Goal: Information Seeking & Learning: Learn about a topic

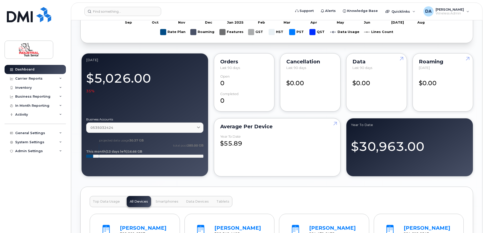
scroll to position [482, 0]
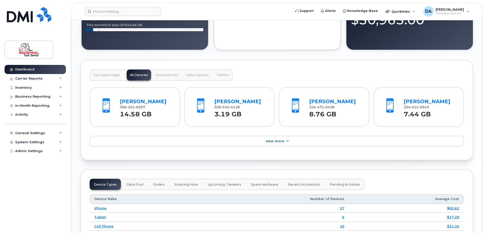
click at [106, 76] on span "Top Data Usage" at bounding box center [106, 75] width 27 height 4
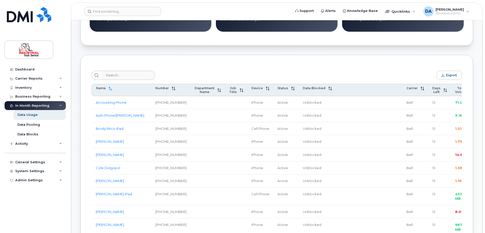
scroll to position [177, 0]
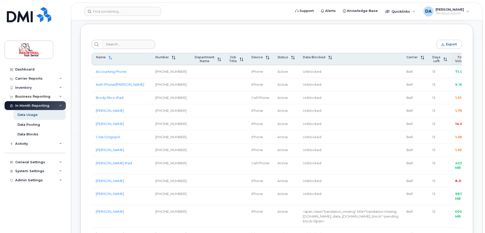
click at [451, 65] on th "Total Volume" at bounding box center [464, 59] width 27 height 12
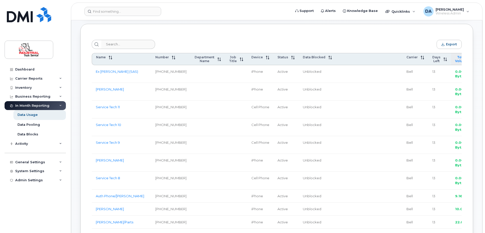
click at [455, 63] on span "Total Volume" at bounding box center [461, 59] width 13 height 8
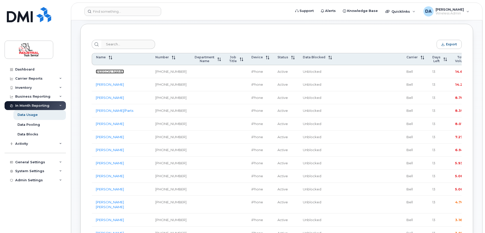
click at [108, 72] on link "Chase Yagelnesky" at bounding box center [110, 71] width 28 height 4
click at [108, 86] on link "[PERSON_NAME]" at bounding box center [110, 84] width 28 height 4
click at [107, 113] on link "Jishant/Parts" at bounding box center [115, 111] width 38 height 4
click at [105, 100] on link "Troy Durand" at bounding box center [110, 98] width 28 height 4
click at [104, 86] on link "Rafal Balakut" at bounding box center [110, 84] width 28 height 4
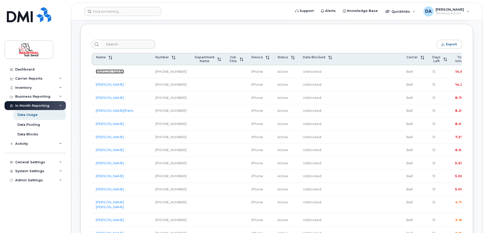
click at [106, 74] on link "Chase Yagelnesky" at bounding box center [110, 71] width 28 height 4
click at [404, 12] on span "Quicklinks" at bounding box center [401, 11] width 19 height 4
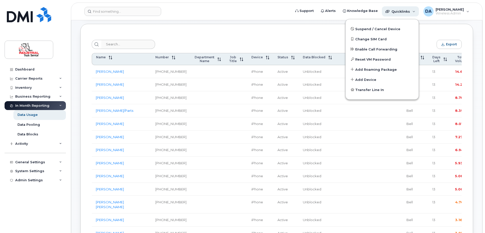
click at [404, 12] on span "Quicklinks" at bounding box center [401, 11] width 19 height 4
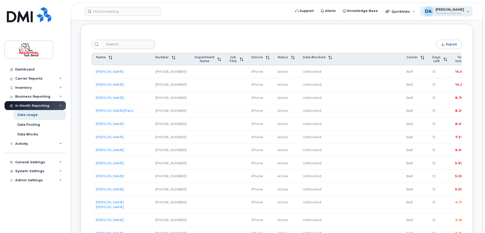
click at [462, 14] on span "Wireless Admin" at bounding box center [450, 13] width 28 height 4
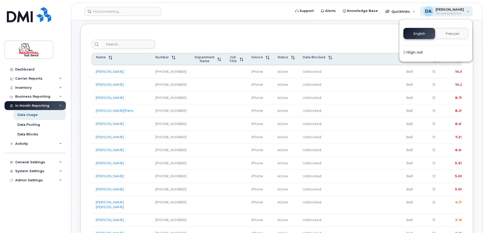
click at [462, 14] on span "Wireless Admin" at bounding box center [450, 13] width 28 height 4
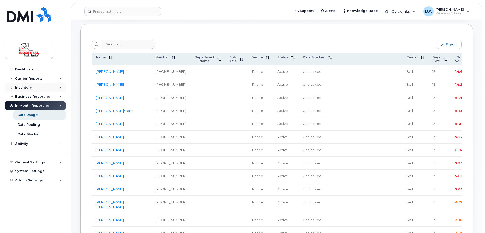
click at [21, 84] on div "Inventory" at bounding box center [35, 87] width 61 height 9
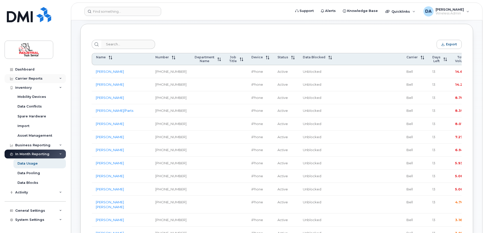
click at [23, 80] on div "Carrier Reports" at bounding box center [28, 79] width 27 height 4
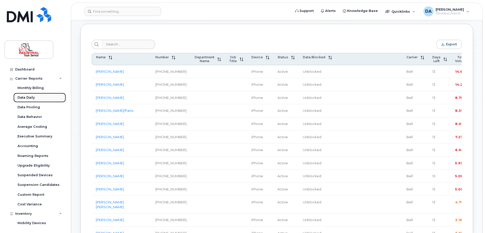
click at [28, 97] on div "Data Daily" at bounding box center [25, 97] width 17 height 5
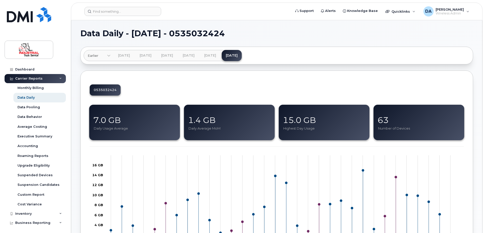
click at [58, 80] on div "Carrier Reports" at bounding box center [35, 78] width 61 height 9
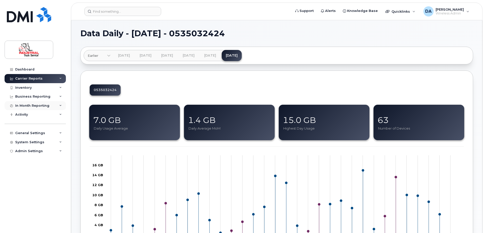
click at [35, 106] on div "In Month Reporting" at bounding box center [32, 106] width 34 height 4
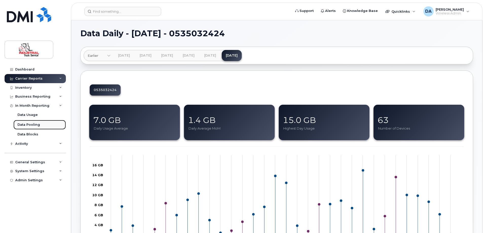
click at [31, 124] on div "Data Pooling" at bounding box center [28, 124] width 23 height 5
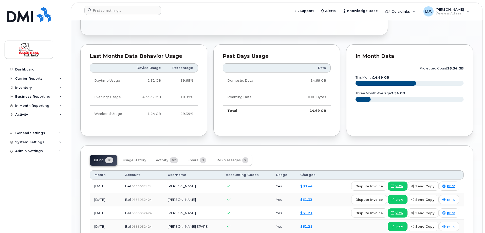
scroll to position [304, 0]
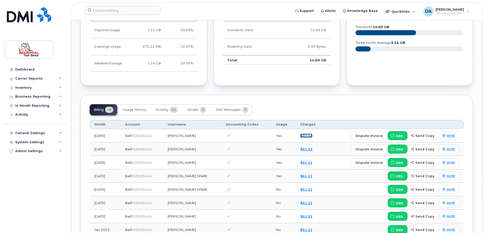
click at [304, 136] on link "$83.44" at bounding box center [306, 136] width 12 height 4
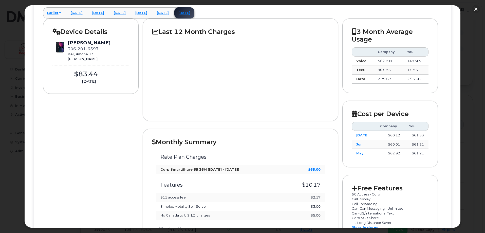
scroll to position [0, 0]
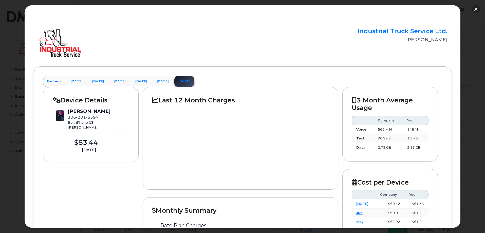
click at [476, 11] on button "button" at bounding box center [476, 9] width 8 height 8
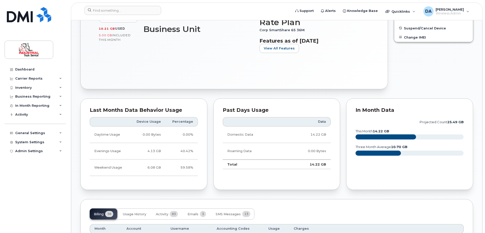
scroll to position [203, 0]
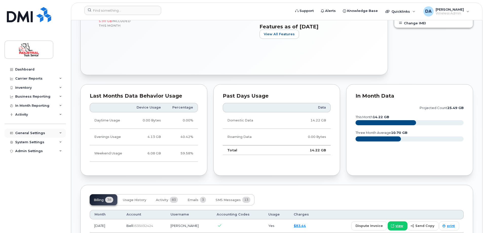
click at [24, 134] on div "General Settings" at bounding box center [30, 133] width 30 height 4
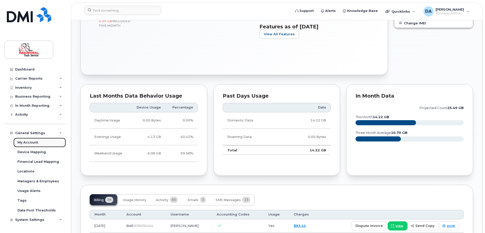
click at [27, 143] on div "My Account" at bounding box center [27, 142] width 21 height 5
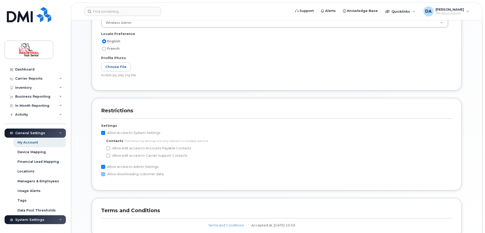
scroll to position [206, 0]
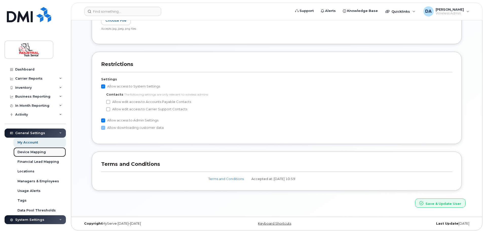
click at [28, 150] on div "Device Mapping" at bounding box center [31, 152] width 28 height 5
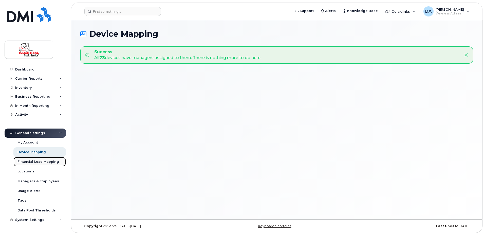
click at [39, 162] on div "Financial Lead Mapping" at bounding box center [38, 161] width 42 height 5
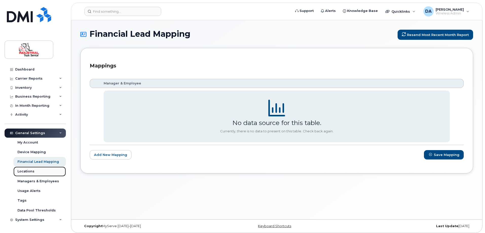
click at [25, 173] on div "Locations" at bounding box center [25, 171] width 17 height 5
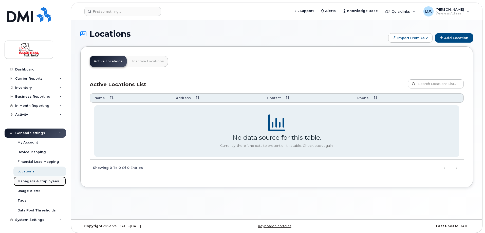
click at [23, 181] on div "Managers & Employees" at bounding box center [38, 181] width 42 height 5
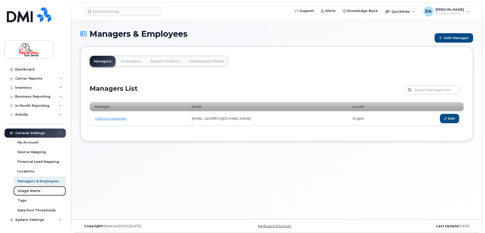
click at [25, 192] on div "Usage Alerts" at bounding box center [28, 191] width 23 height 5
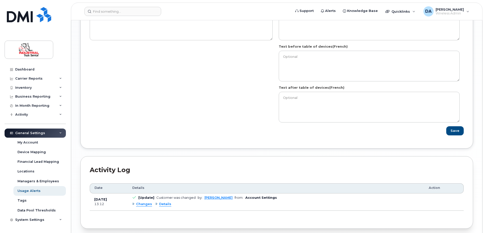
scroll to position [614, 0]
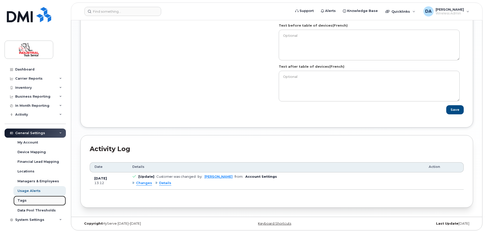
click at [20, 200] on div "Tags" at bounding box center [21, 200] width 9 height 5
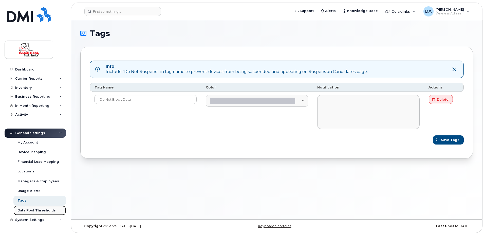
click at [28, 211] on div "Data Pool Thresholds" at bounding box center [36, 210] width 38 height 5
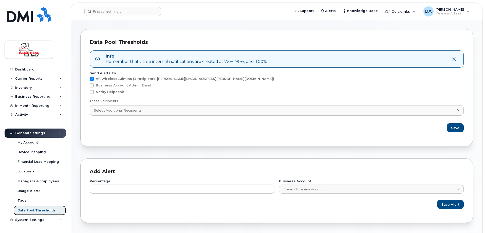
scroll to position [25, 0]
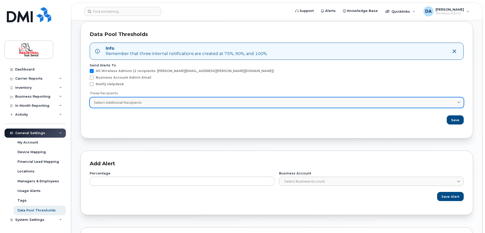
click at [250, 104] on div "Select Additional Recipients" at bounding box center [277, 102] width 366 height 5
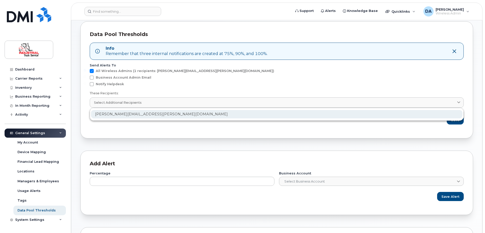
click at [243, 113] on div "dale.allan@indtruck.com" at bounding box center [277, 114] width 372 height 8
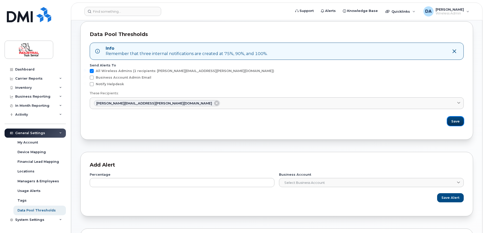
click at [455, 122] on span "Save" at bounding box center [456, 121] width 8 height 5
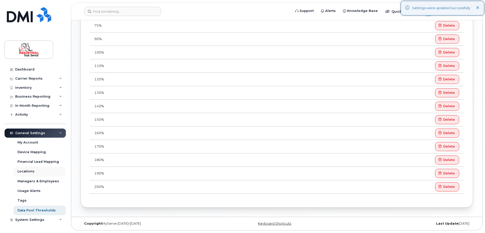
scroll to position [8, 0]
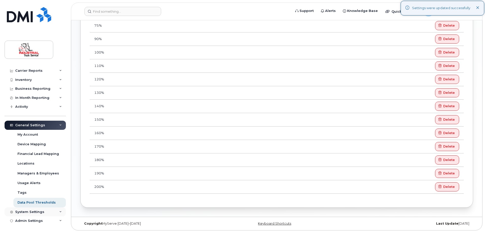
click at [27, 212] on div "System Settings" at bounding box center [29, 212] width 29 height 4
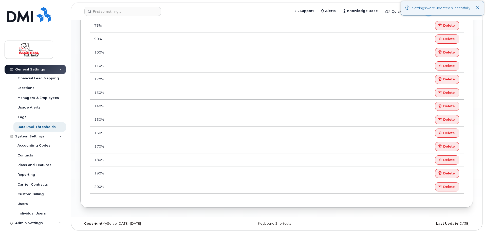
scroll to position [85, 0]
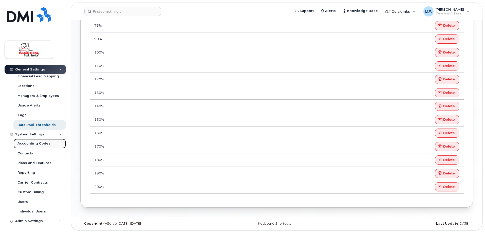
click at [27, 141] on div "Accounting Codes" at bounding box center [33, 143] width 33 height 5
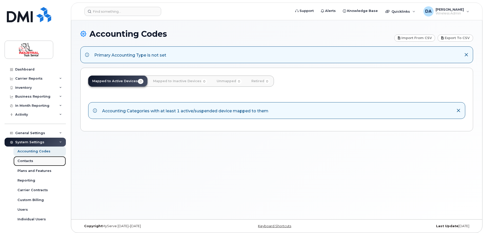
click at [26, 161] on div "Contacts" at bounding box center [25, 161] width 16 height 5
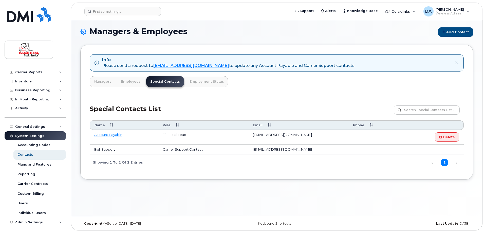
scroll to position [8, 0]
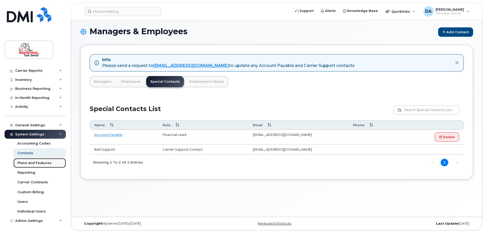
click at [35, 164] on div "Plans and Features" at bounding box center [34, 163] width 34 height 5
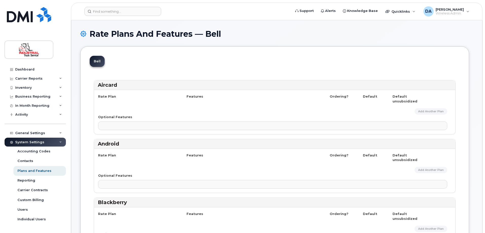
select select
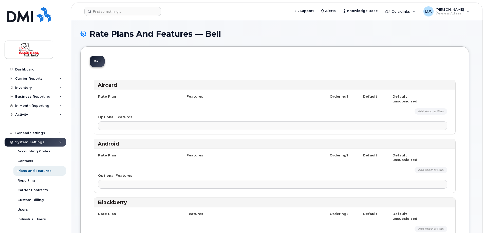
select select "171"
select select
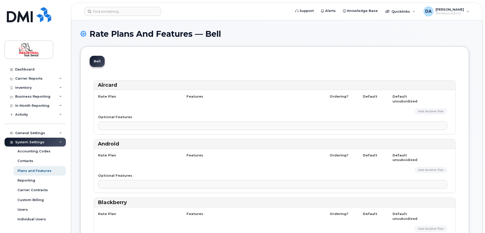
select select
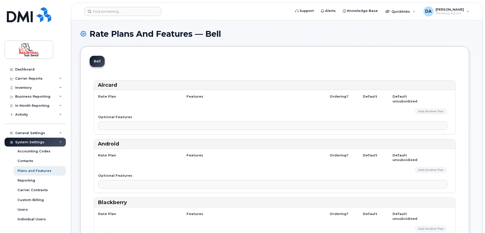
select select
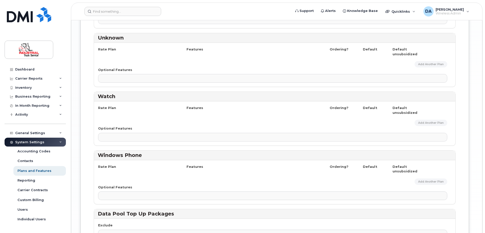
scroll to position [942, 0]
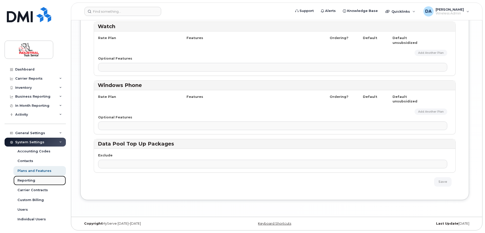
click at [27, 180] on div "Reporting" at bounding box center [26, 180] width 18 height 5
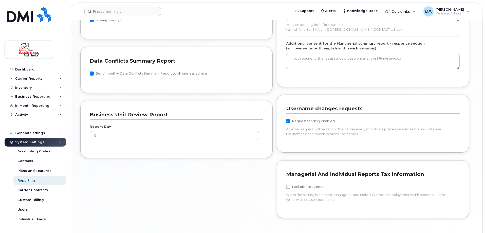
scroll to position [430, 0]
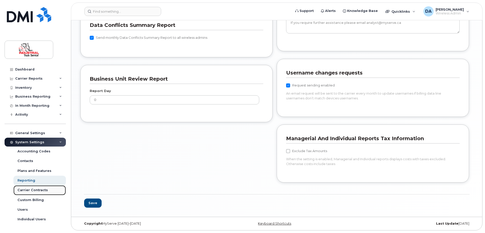
click at [31, 191] on div "Carrier Contracts" at bounding box center [32, 190] width 30 height 5
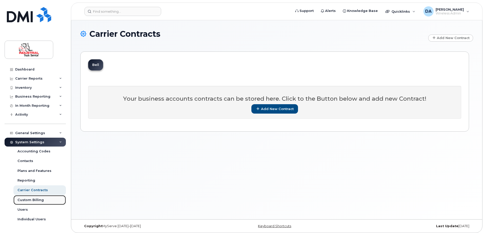
click at [22, 200] on div "Custom Billing" at bounding box center [30, 200] width 26 height 5
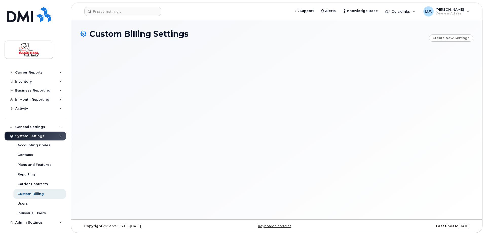
scroll to position [8, 0]
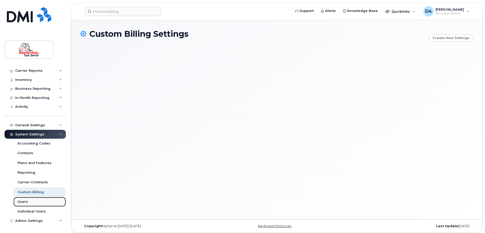
click at [19, 204] on div "Users" at bounding box center [22, 202] width 10 height 5
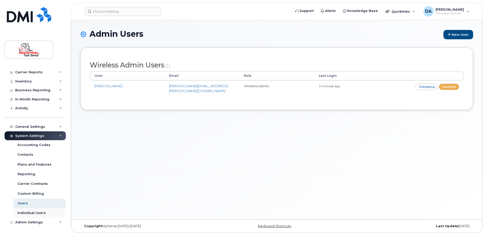
scroll to position [8, 0]
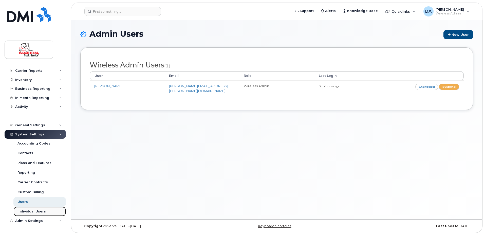
click at [29, 212] on div "Individual Users" at bounding box center [31, 211] width 28 height 5
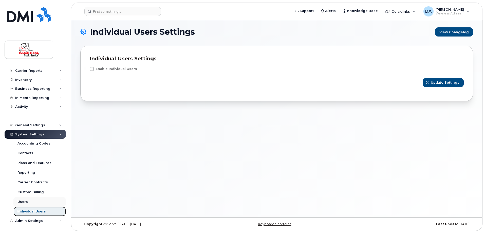
scroll to position [3, 0]
click at [26, 218] on div "Admin Settings" at bounding box center [35, 220] width 61 height 9
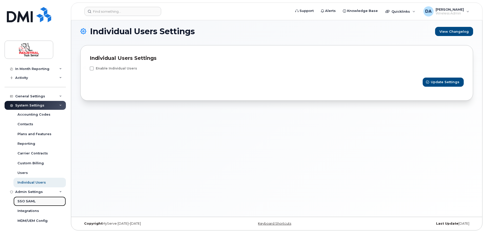
click at [29, 200] on div "SSO SAML" at bounding box center [26, 201] width 18 height 5
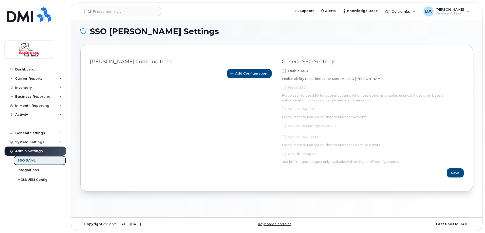
scroll to position [3, 0]
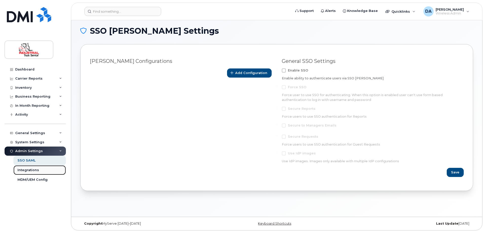
click at [31, 170] on div "Integrations" at bounding box center [28, 170] width 22 height 5
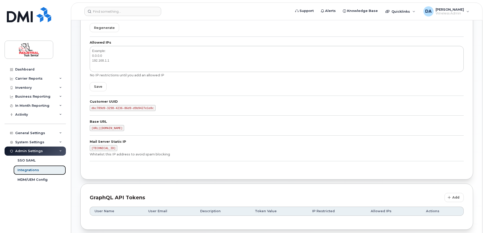
scroll to position [105, 0]
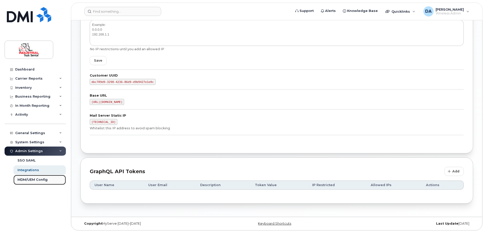
click at [32, 182] on div "MDM/UEM Config" at bounding box center [32, 179] width 30 height 5
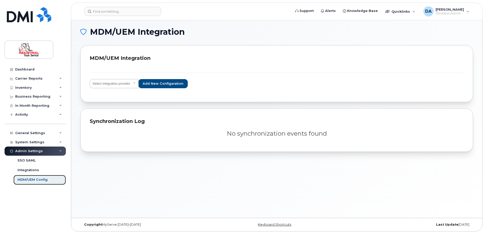
scroll to position [3, 0]
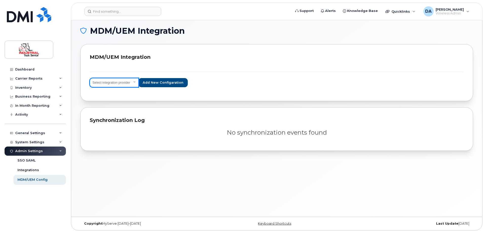
click at [105, 82] on select "Select integration provider IBM MaaS360 VMware AirWatch Microsoft Intune Mirado…" at bounding box center [114, 82] width 49 height 9
click at [80, 80] on div "MDM/UEM Integration MDM/UEM Integration Select integration provider IBM MaaS360…" at bounding box center [276, 117] width 411 height 199
click at [30, 116] on div "Activity" at bounding box center [35, 114] width 61 height 9
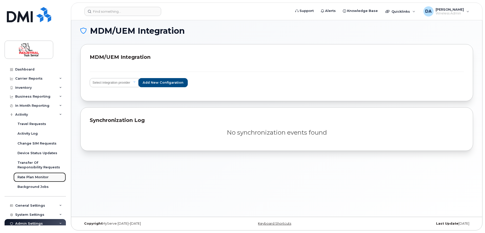
click at [35, 179] on div "Rate Plan Monitor" at bounding box center [32, 177] width 31 height 5
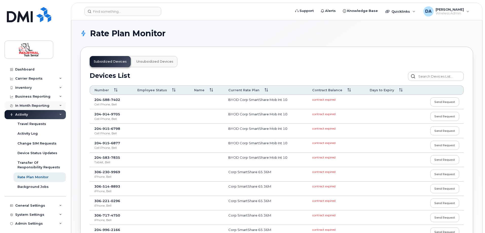
click at [22, 104] on div "In Month Reporting" at bounding box center [32, 106] width 34 height 4
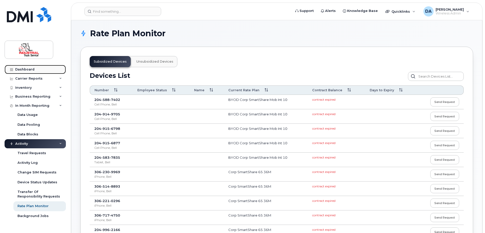
click at [24, 70] on div "Dashboard" at bounding box center [24, 69] width 19 height 4
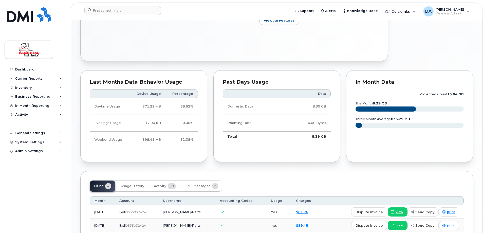
scroll to position [293, 0]
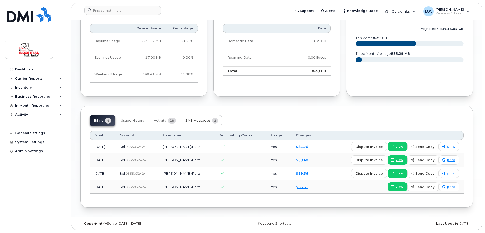
click at [207, 120] on span "SMS Messages" at bounding box center [198, 121] width 25 height 4
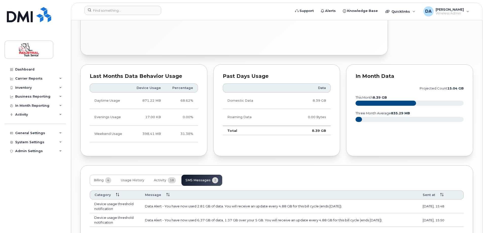
scroll to position [267, 0]
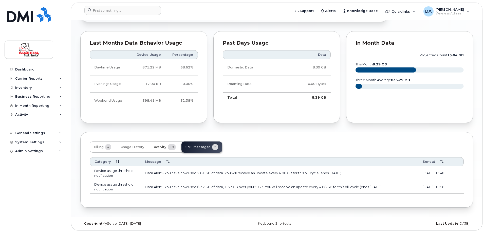
click at [156, 145] on button "Activity 18" at bounding box center [165, 146] width 30 height 11
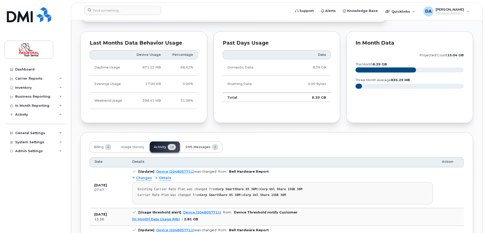
click at [203, 144] on button "SMS Messages 2" at bounding box center [202, 146] width 41 height 11
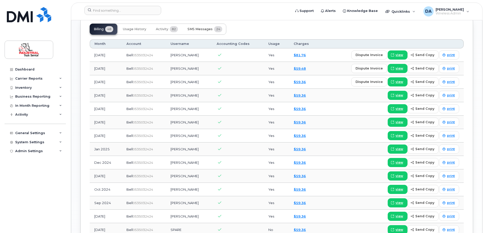
click at [200, 27] on span "SMS Messages" at bounding box center [200, 29] width 25 height 4
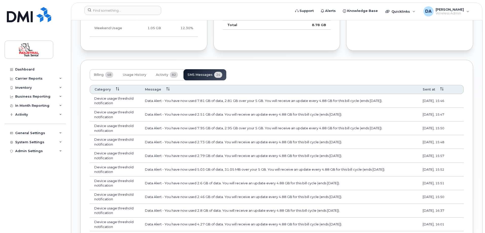
scroll to position [380, 0]
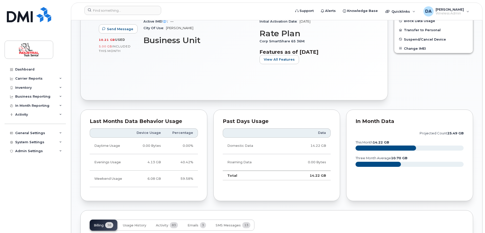
scroll to position [330, 0]
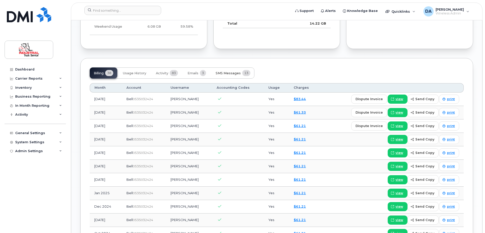
click at [228, 73] on span "SMS Messages" at bounding box center [228, 73] width 25 height 4
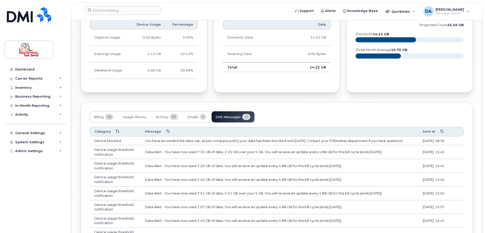
scroll to position [228, 0]
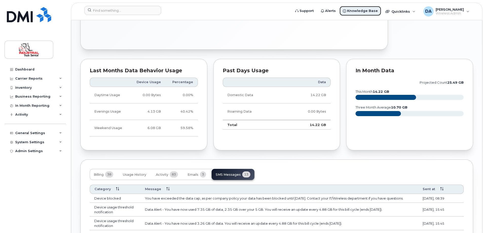
click at [370, 9] on span "Knowledge Base" at bounding box center [362, 10] width 31 height 5
click at [410, 10] on span "Quicklinks" at bounding box center [401, 11] width 19 height 4
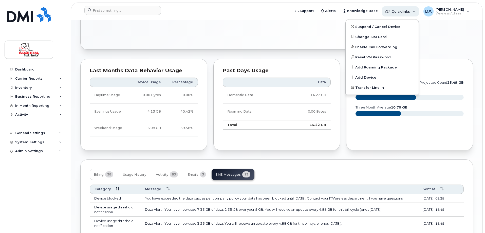
click at [410, 10] on span "Quicklinks" at bounding box center [401, 11] width 19 height 4
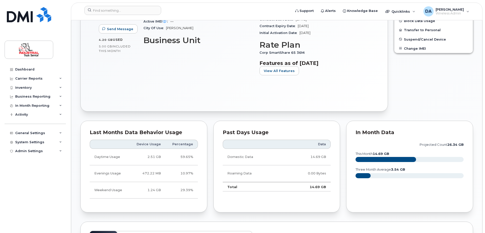
scroll to position [355, 0]
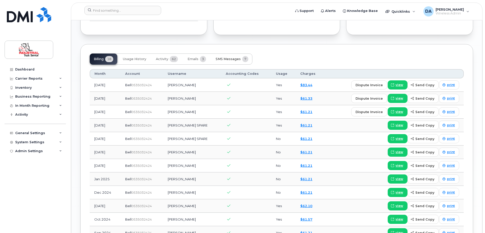
click at [231, 58] on span "SMS Messages" at bounding box center [228, 59] width 25 height 4
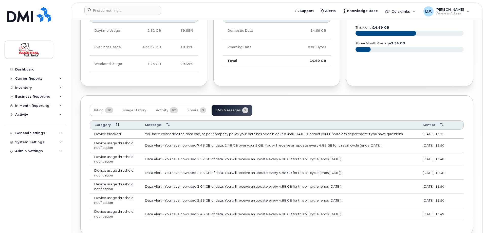
scroll to position [331, 0]
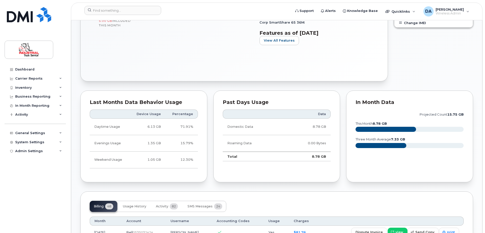
scroll to position [279, 0]
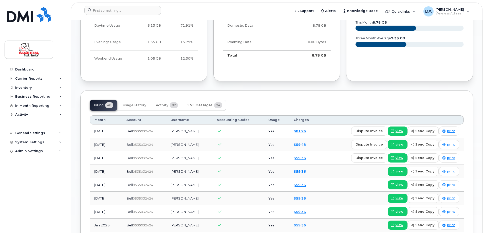
click at [211, 103] on button "SMS Messages 24" at bounding box center [205, 105] width 43 height 11
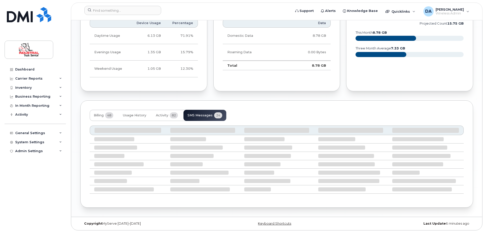
scroll to position [304, 0]
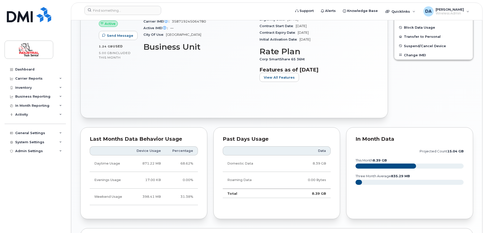
scroll to position [254, 0]
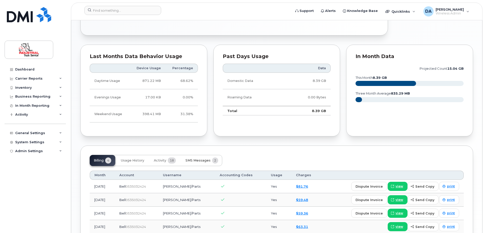
click at [198, 163] on button "SMS Messages 2" at bounding box center [202, 160] width 41 height 11
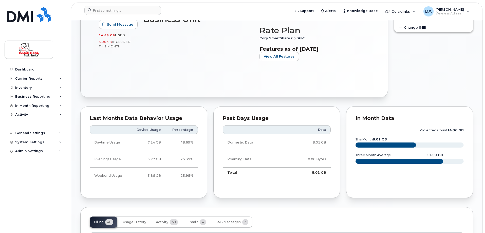
scroll to position [279, 0]
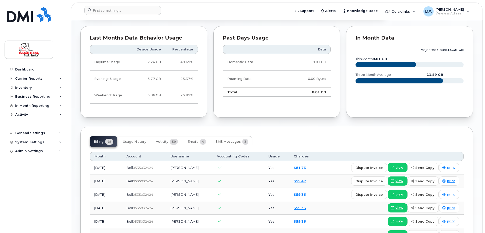
click at [241, 143] on button "SMS Messages 3" at bounding box center [232, 141] width 41 height 11
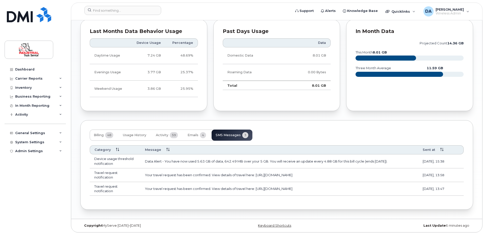
scroll to position [288, 0]
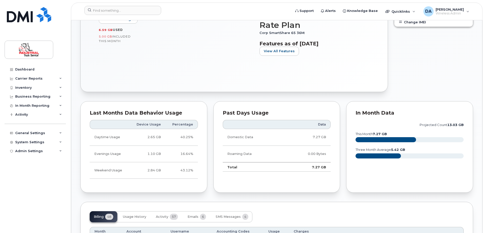
scroll to position [254, 0]
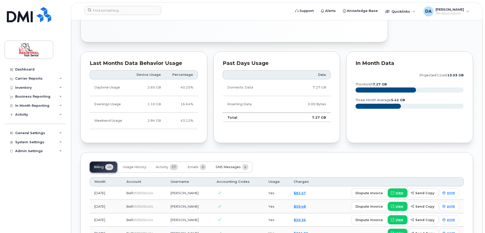
click at [236, 164] on button "SMS Messages 4" at bounding box center [232, 167] width 41 height 11
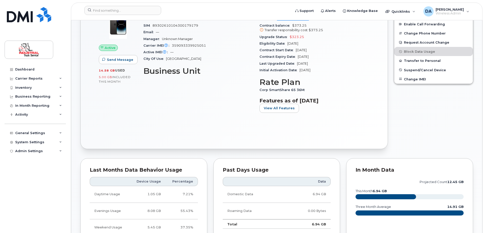
scroll to position [152, 0]
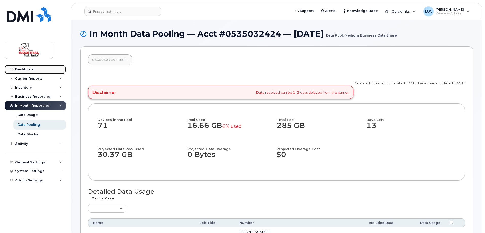
click at [28, 66] on link "Dashboard" at bounding box center [35, 69] width 61 height 9
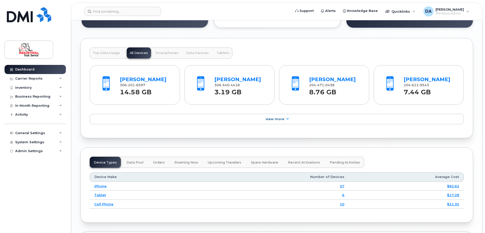
scroll to position [507, 0]
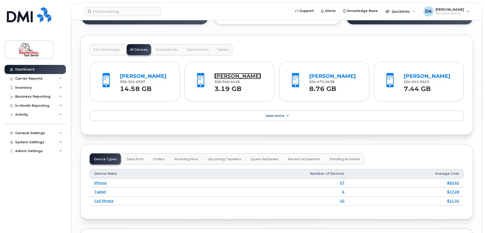
click at [234, 75] on link "[PERSON_NAME]" at bounding box center [238, 76] width 47 height 6
click at [109, 48] on span "Top Data Usage" at bounding box center [106, 50] width 27 height 4
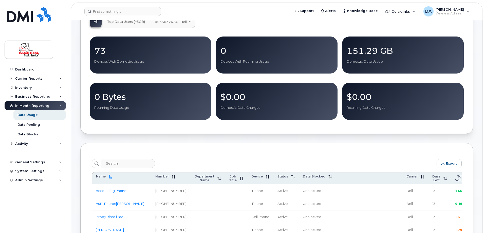
scroll to position [152, 0]
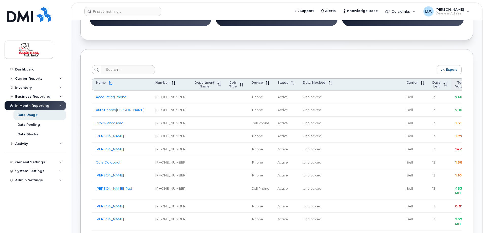
click at [468, 84] on span at bounding box center [471, 84] width 7 height 4
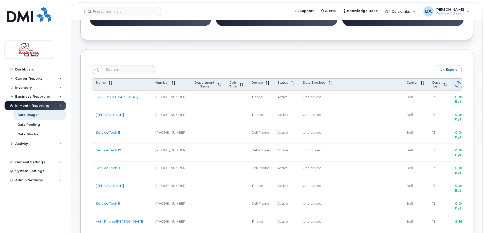
click at [455, 85] on span "Total Volume" at bounding box center [461, 85] width 13 height 8
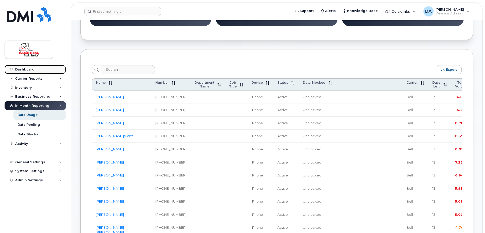
click at [24, 67] on div "Dashboard" at bounding box center [24, 69] width 19 height 4
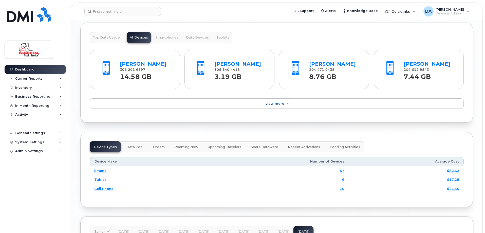
scroll to position [494, 0]
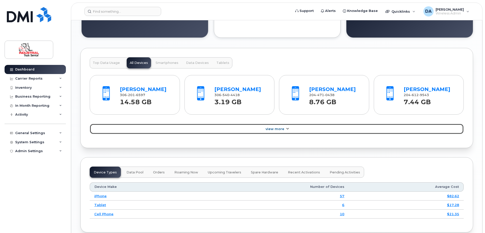
click at [276, 128] on span "View More" at bounding box center [275, 129] width 19 height 4
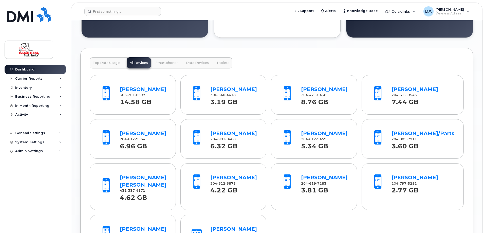
click at [111, 63] on span "Top Data Usage" at bounding box center [106, 63] width 27 height 4
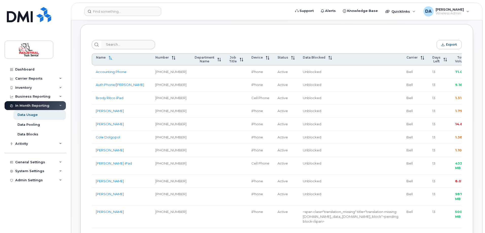
scroll to position [177, 0]
click at [455, 59] on span "Total Volume" at bounding box center [461, 59] width 13 height 8
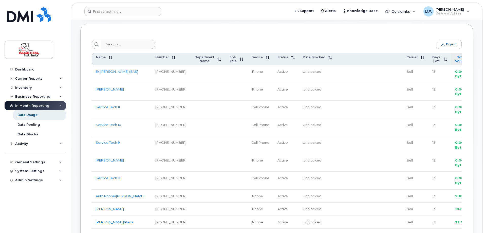
click at [455, 59] on span "Total Volume" at bounding box center [461, 59] width 13 height 8
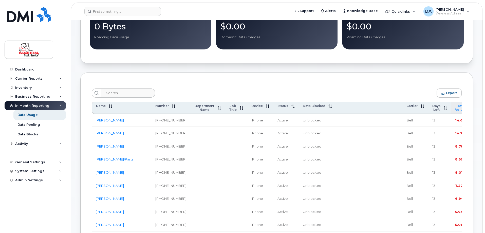
scroll to position [127, 0]
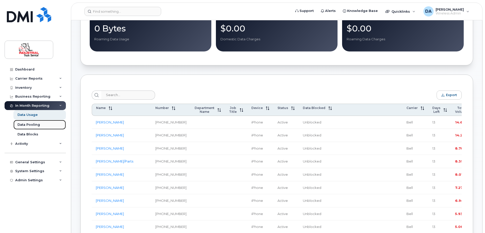
click at [31, 124] on div "Data Pooling" at bounding box center [28, 124] width 23 height 5
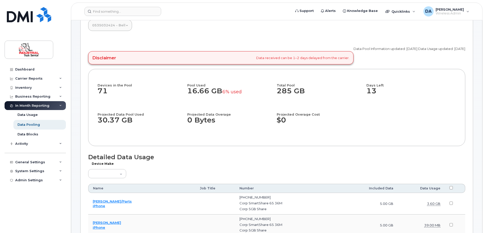
scroll to position [101, 0]
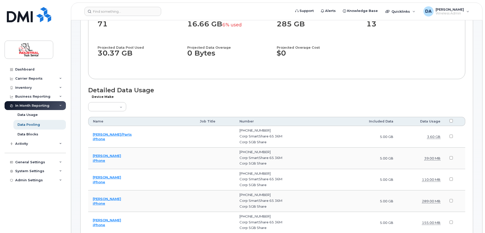
click at [119, 101] on div "Device Make Aircard Android Blackberry Cell Phone GPS HUB iPhone Laptop Mike Mo…" at bounding box center [276, 105] width 377 height 15
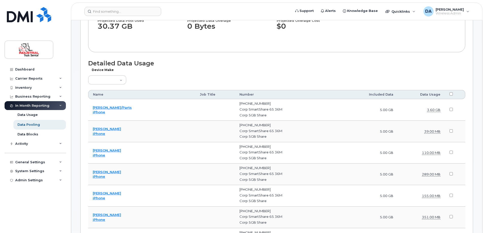
scroll to position [152, 0]
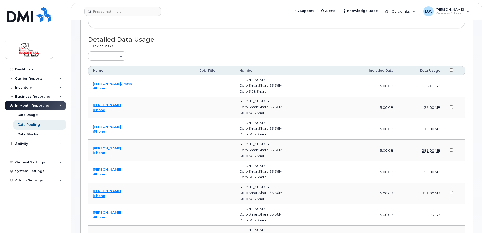
click at [429, 70] on th "Data Usage" at bounding box center [421, 70] width 47 height 9
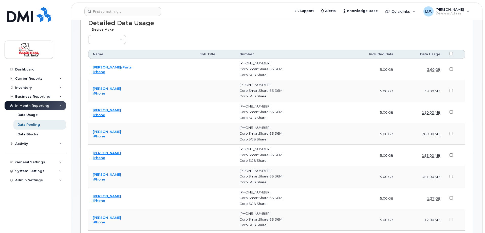
scroll to position [177, 0]
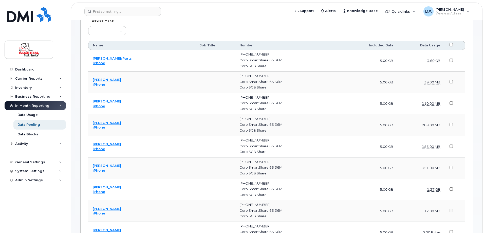
click at [286, 25] on div "Device Make Aircard Android Blackberry Cell Phone GPS HUB iPhone Laptop Mike Mo…" at bounding box center [276, 29] width 377 height 15
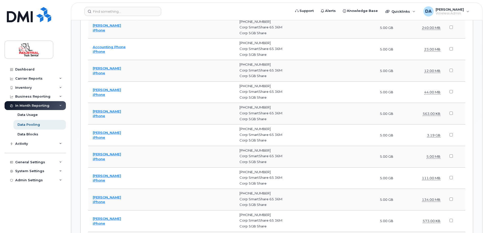
scroll to position [558, 0]
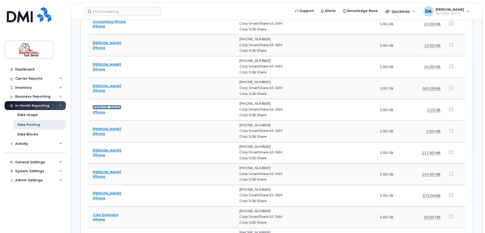
click at [106, 106] on link "[PERSON_NAME]" at bounding box center [107, 107] width 28 height 4
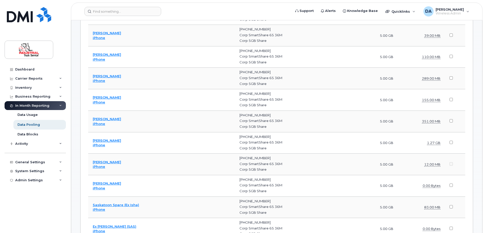
scroll to position [177, 0]
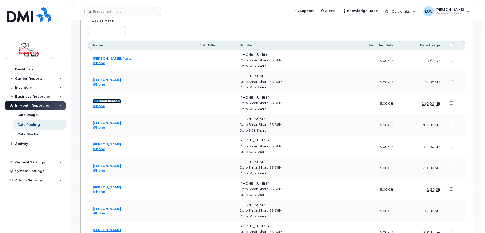
click at [115, 101] on link "Chase Yagelnesky" at bounding box center [107, 101] width 28 height 4
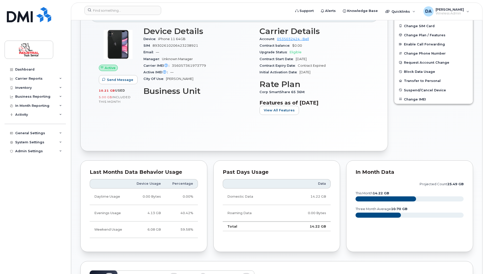
scroll to position [101, 0]
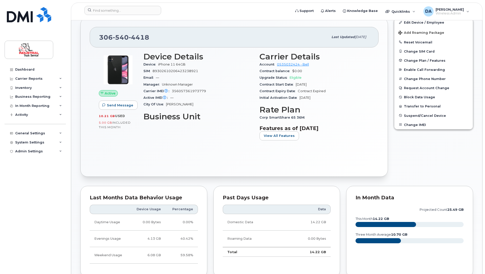
click at [11, 176] on div "Dashboard Carrier Reports Monthly Billing Data Daily Data Pooling Data Behavior…" at bounding box center [36, 165] width 63 height 201
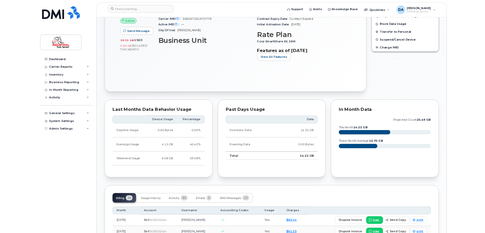
scroll to position [279, 0]
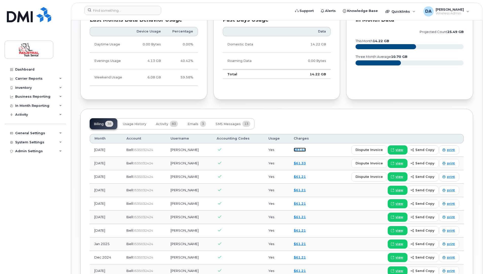
click at [298, 149] on link "$83.44" at bounding box center [300, 150] width 12 height 4
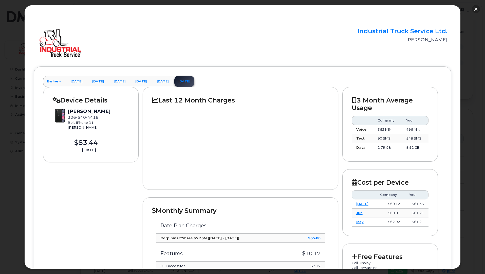
click at [477, 9] on button "button" at bounding box center [476, 9] width 8 height 8
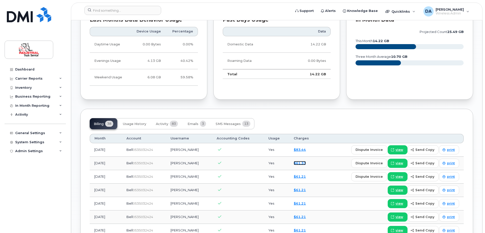
click at [300, 163] on link "$61.33" at bounding box center [300, 163] width 12 height 4
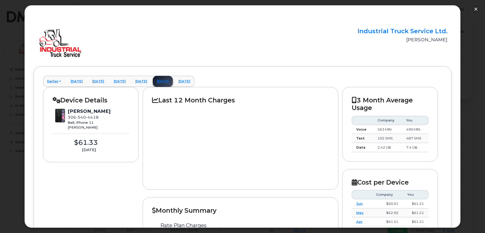
click at [299, 176] on div at bounding box center [240, 142] width 177 height 76
click at [477, 10] on button "button" at bounding box center [476, 9] width 8 height 8
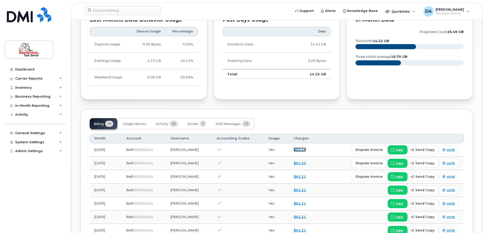
click at [296, 150] on link "$83.44" at bounding box center [300, 150] width 12 height 4
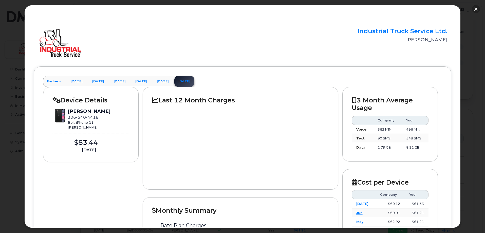
click at [477, 10] on button "button" at bounding box center [476, 9] width 8 height 8
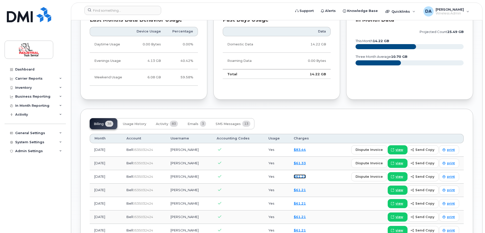
click at [300, 176] on link "$61.21" at bounding box center [300, 176] width 12 height 4
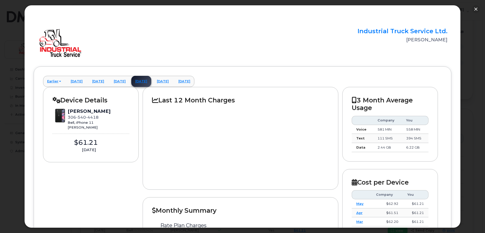
scroll to position [127, 0]
click at [478, 9] on button "button" at bounding box center [476, 9] width 8 height 8
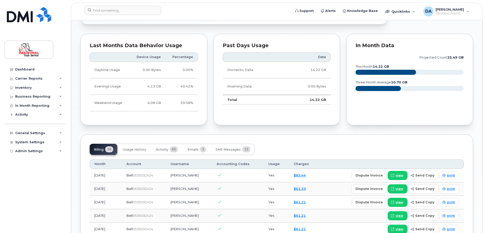
scroll to position [254, 0]
click at [297, 189] on link "$61.33" at bounding box center [300, 188] width 12 height 4
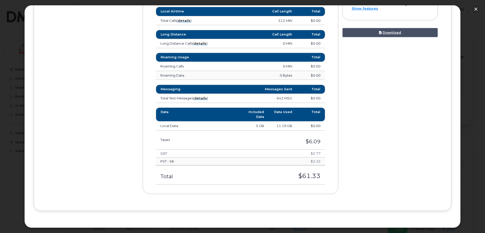
scroll to position [262, 0]
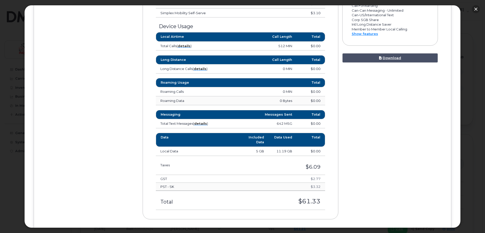
click at [476, 11] on button "button" at bounding box center [476, 9] width 8 height 8
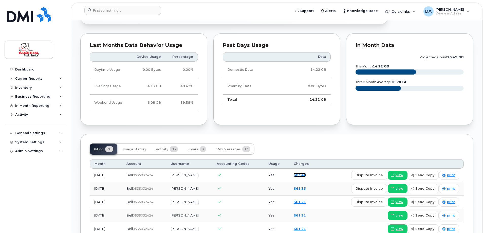
click at [295, 174] on link "$83.44" at bounding box center [300, 175] width 12 height 4
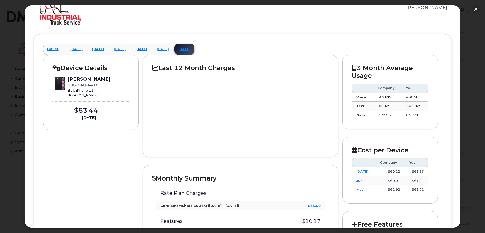
scroll to position [0, 0]
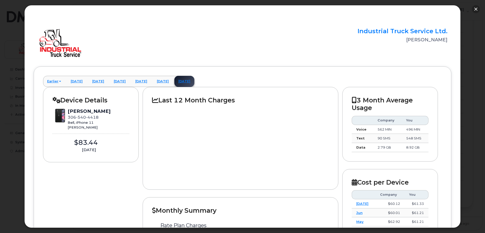
click at [475, 9] on button "button" at bounding box center [476, 9] width 8 height 8
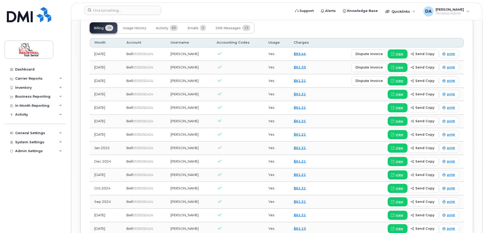
scroll to position [299, 0]
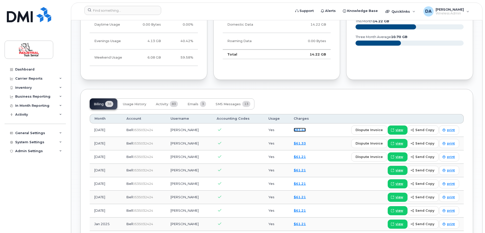
click at [299, 130] on link "$83.44" at bounding box center [300, 130] width 12 height 4
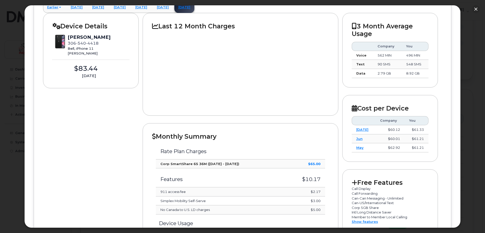
scroll to position [76, 0]
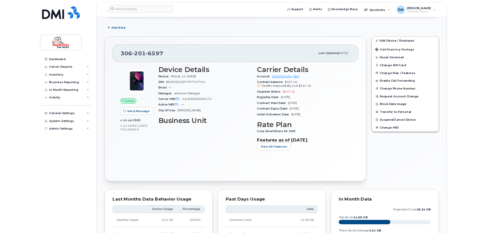
scroll to position [101, 0]
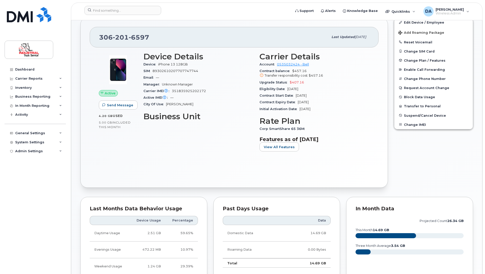
click at [366, 143] on section "Features as of Aug 01, 2025 View All Features" at bounding box center [315, 143] width 110 height 15
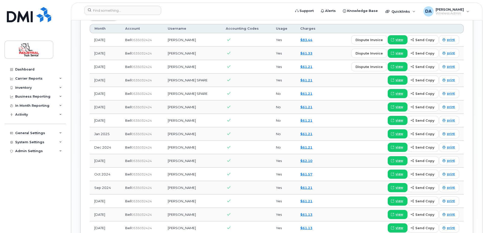
scroll to position [279, 0]
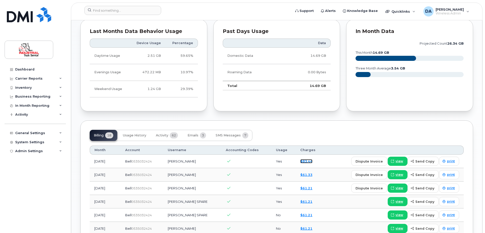
click at [304, 160] on link "$83.44" at bounding box center [306, 161] width 12 height 4
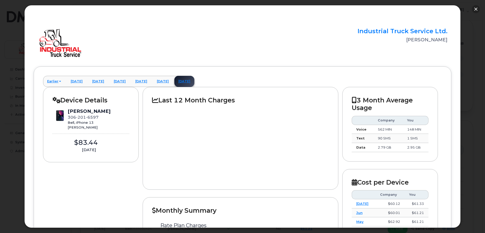
click at [475, 9] on button "button" at bounding box center [476, 9] width 8 height 8
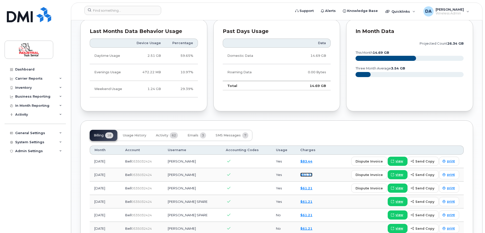
click at [304, 174] on link "$61.33" at bounding box center [306, 175] width 12 height 4
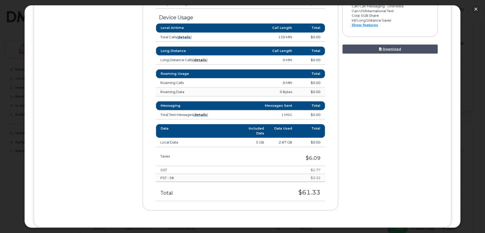
scroll to position [262, 0]
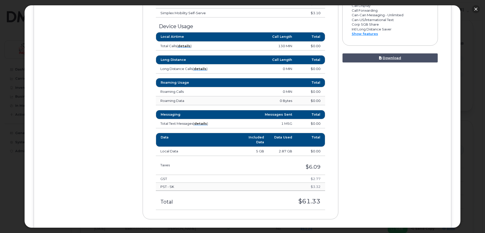
click at [478, 9] on button "button" at bounding box center [476, 9] width 8 height 8
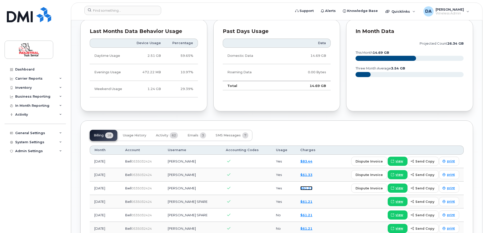
click at [300, 187] on link "$61.21" at bounding box center [306, 188] width 12 height 4
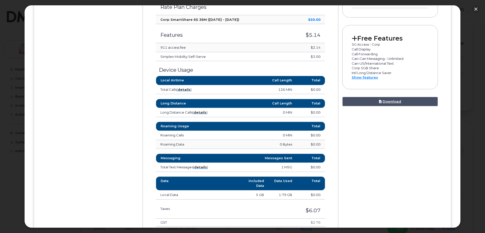
scroll to position [228, 0]
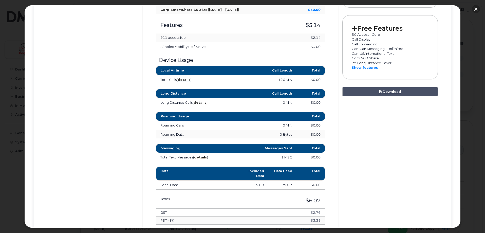
click at [477, 8] on button "button" at bounding box center [476, 9] width 8 height 8
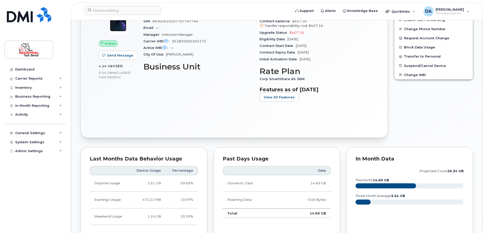
scroll to position [177, 0]
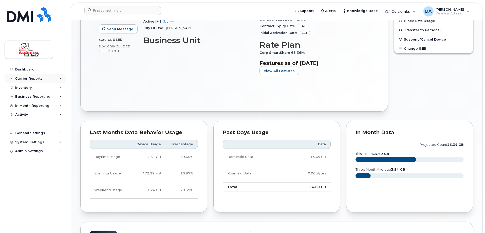
click at [34, 78] on div "Carrier Reports" at bounding box center [28, 79] width 27 height 4
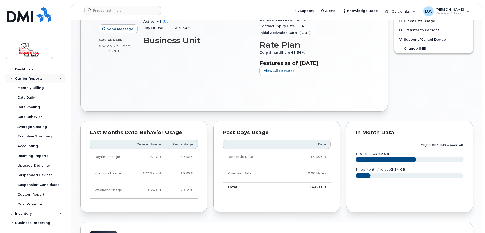
click at [26, 77] on div "Carrier Reports" at bounding box center [28, 79] width 27 height 4
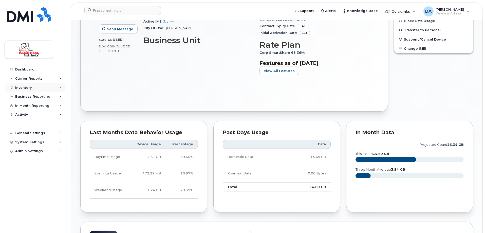
click at [27, 86] on div "Inventory" at bounding box center [23, 88] width 16 height 4
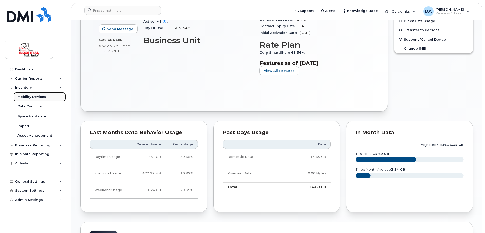
click at [26, 97] on div "Mobility Devices" at bounding box center [31, 97] width 29 height 5
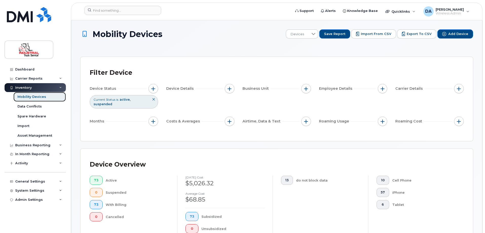
scroll to position [177, 0]
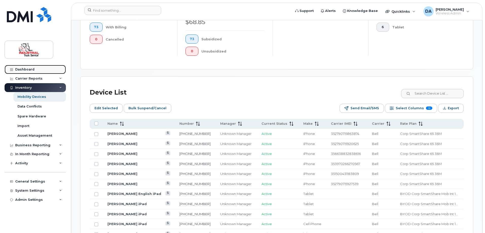
click at [23, 68] on div "Dashboard" at bounding box center [24, 69] width 19 height 4
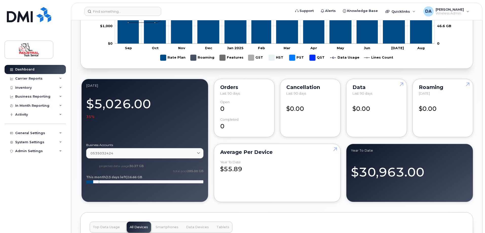
scroll to position [507, 0]
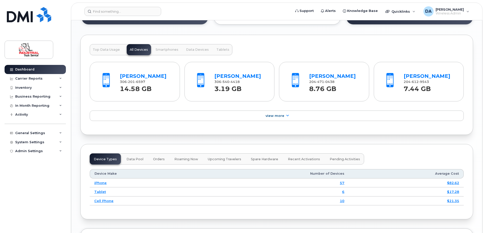
click at [104, 51] on span "Top Data Usage" at bounding box center [106, 50] width 27 height 4
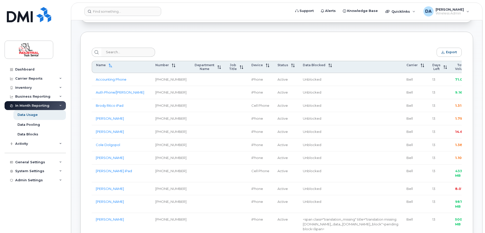
scroll to position [177, 0]
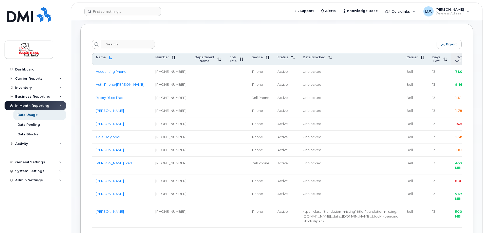
click at [455, 62] on span "Total Volume" at bounding box center [461, 59] width 13 height 8
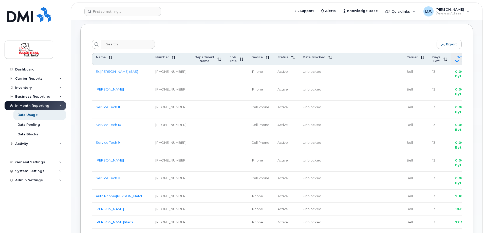
click at [455, 61] on span "Total Volume" at bounding box center [461, 59] width 13 height 8
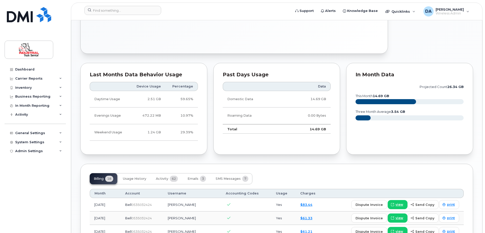
scroll to position [355, 0]
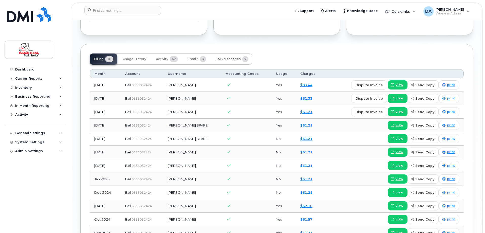
click at [232, 59] on span "SMS Messages" at bounding box center [228, 59] width 25 height 4
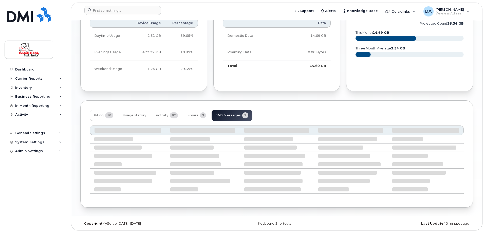
scroll to position [331, 0]
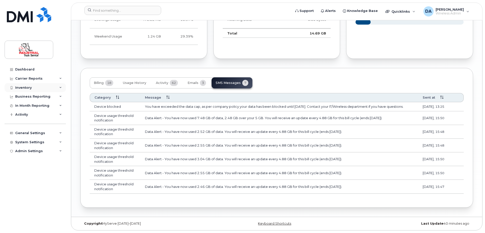
click at [30, 86] on div "Inventory" at bounding box center [23, 88] width 16 height 4
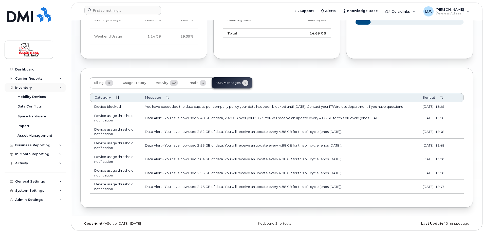
click at [30, 86] on div "Inventory" at bounding box center [23, 88] width 16 height 4
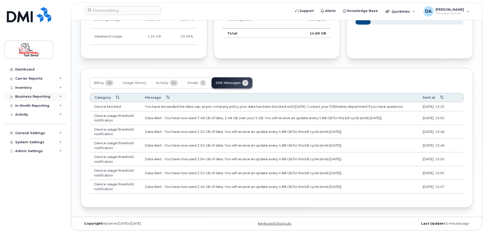
click at [29, 100] on div "Business Reporting" at bounding box center [35, 96] width 61 height 9
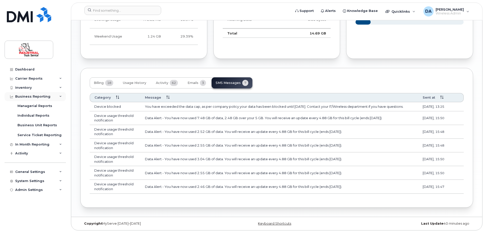
click at [29, 100] on div "Business Reporting" at bounding box center [35, 96] width 61 height 9
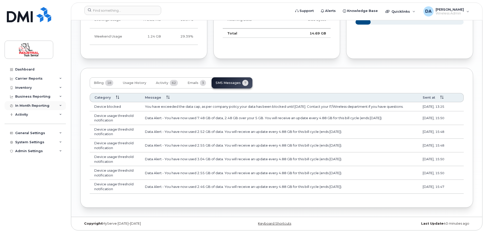
click at [28, 107] on div "In Month Reporting" at bounding box center [32, 106] width 34 height 4
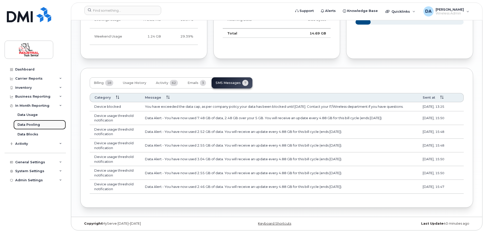
click at [27, 123] on div "Data Pooling" at bounding box center [28, 124] width 23 height 5
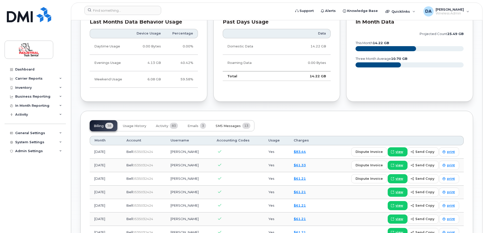
scroll to position [279, 0]
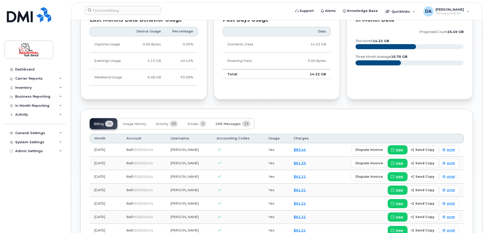
click at [240, 122] on span "SMS Messages" at bounding box center [228, 124] width 25 height 4
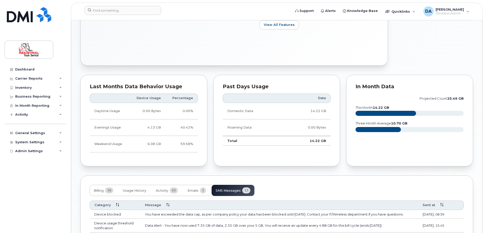
scroll to position [304, 0]
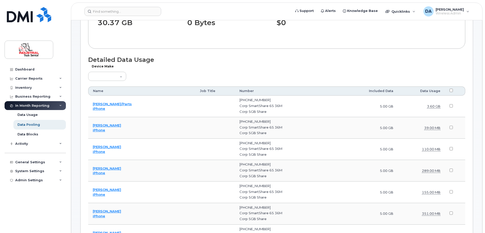
scroll to position [152, 0]
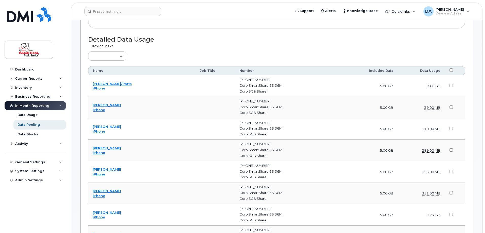
click at [385, 71] on th "Included Data" at bounding box center [371, 70] width 54 height 9
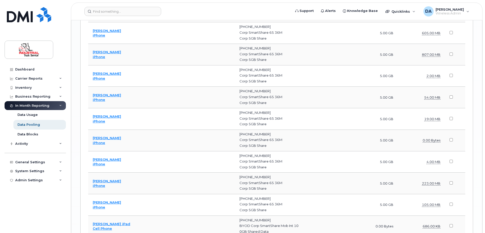
scroll to position [1226, 0]
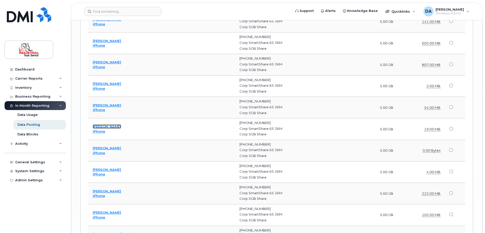
click at [107, 128] on link "[PERSON_NAME]" at bounding box center [107, 127] width 28 height 4
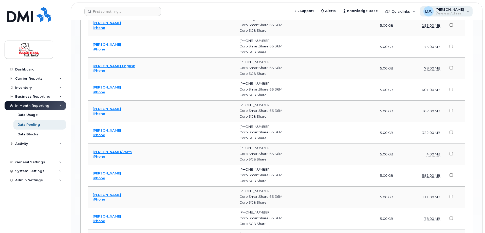
scroll to position [1236, 0]
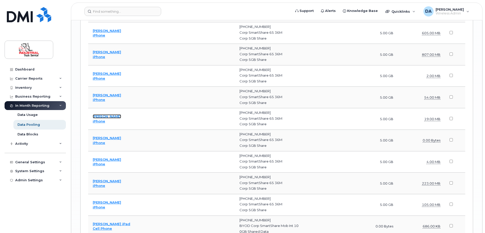
click at [102, 118] on link "[PERSON_NAME]" at bounding box center [107, 116] width 28 height 4
click at [283, 112] on div "[PHONE_NUMBER]" at bounding box center [290, 112] width 100 height 5
click at [284, 74] on div "Corp SmartShare 65 36M" at bounding box center [290, 75] width 100 height 5
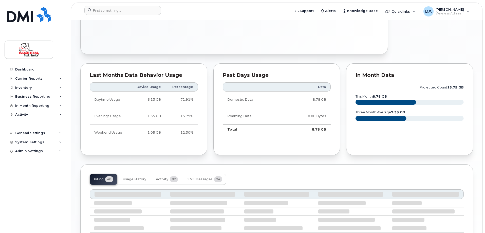
scroll to position [294, 0]
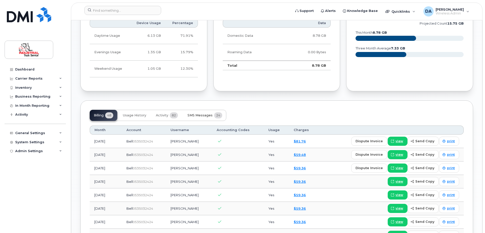
click at [206, 116] on span "SMS Messages" at bounding box center [200, 115] width 25 height 4
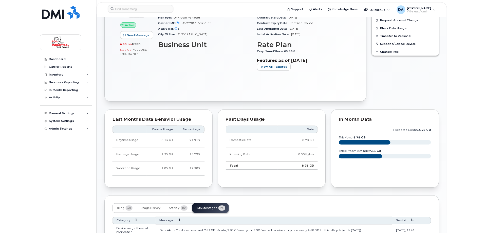
scroll to position [304, 0]
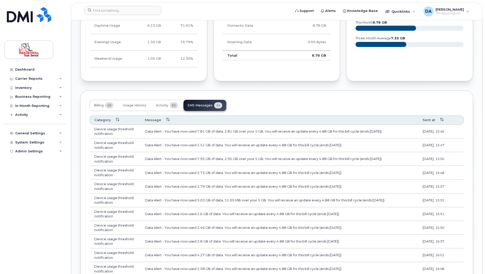
click at [295, 95] on div "Billing 48 Usage History Activity 82 SMS Messages 24 Category Message Sent at D…" at bounding box center [276, 279] width 393 height 378
